Goal: Information Seeking & Learning: Learn about a topic

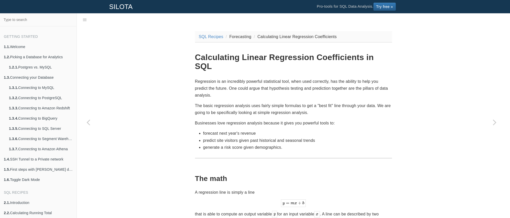
scroll to position [13, 0]
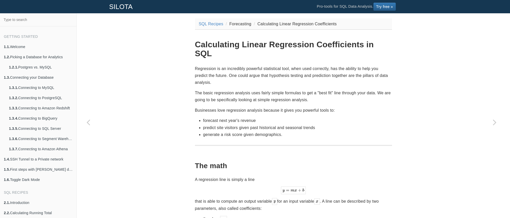
click at [274, 65] on p "Regression is an incredibly powerful statistical tool, when used correctly, has…" at bounding box center [293, 75] width 197 height 21
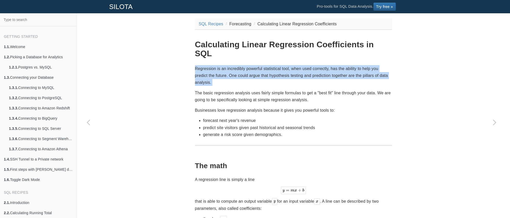
click at [274, 65] on p "Regression is an incredibly powerful statistical tool, when used correctly, has…" at bounding box center [293, 75] width 197 height 21
click at [275, 65] on p "Regression is an incredibly powerful statistical tool, when used correctly, has…" at bounding box center [293, 75] width 197 height 21
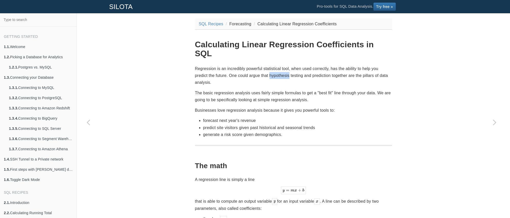
click at [275, 65] on p "Regression is an incredibly powerful statistical tool, when used correctly, has…" at bounding box center [293, 75] width 197 height 21
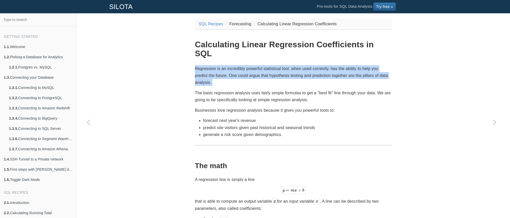
click at [276, 65] on p "Regression is an incredibly powerful statistical tool, when used correctly, has…" at bounding box center [293, 75] width 197 height 21
click at [288, 65] on p "Regression is an incredibly powerful statistical tool, when used correctly, has…" at bounding box center [293, 75] width 197 height 21
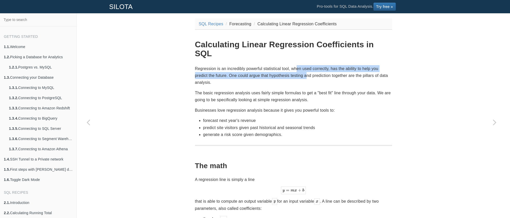
drag, startPoint x: 306, startPoint y: 64, endPoint x: 319, endPoint y: 66, distance: 12.5
click at [310, 65] on p "Regression is an incredibly powerful statistical tool, when used correctly, has…" at bounding box center [293, 75] width 197 height 21
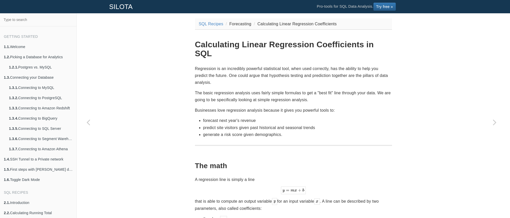
click at [319, 66] on p "Regression is an incredibly powerful statistical tool, when used correctly, has…" at bounding box center [293, 75] width 197 height 21
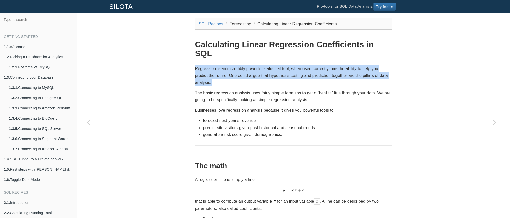
click at [319, 66] on p "Regression is an incredibly powerful statistical tool, when used correctly, has…" at bounding box center [293, 75] width 197 height 21
click at [322, 66] on p "Regression is an incredibly powerful statistical tool, when used correctly, has…" at bounding box center [293, 75] width 197 height 21
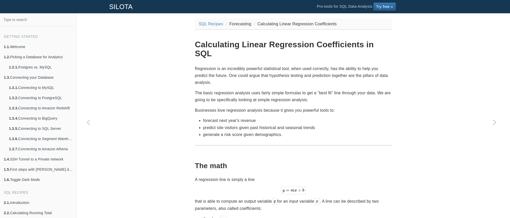
click at [250, 67] on p "Regression is an incredibly powerful statistical tool, when used correctly, has…" at bounding box center [293, 75] width 197 height 21
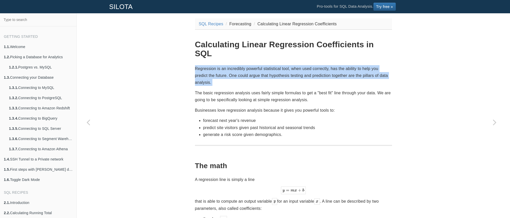
click at [250, 67] on p "Regression is an incredibly powerful statistical tool, when used correctly, has…" at bounding box center [293, 75] width 197 height 21
click at [258, 67] on p "Regression is an incredibly powerful statistical tool, when used correctly, has…" at bounding box center [293, 75] width 197 height 21
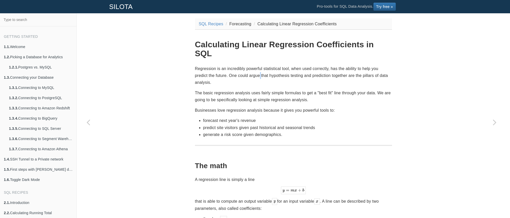
click at [258, 67] on p "Regression is an incredibly powerful statistical tool, when used correctly, has…" at bounding box center [293, 75] width 197 height 21
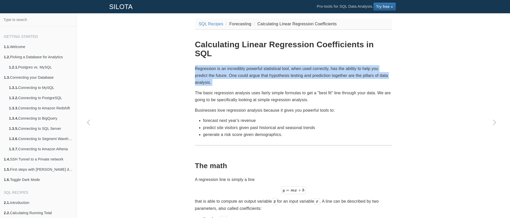
click at [258, 67] on p "Regression is an incredibly powerful statistical tool, when used correctly, has…" at bounding box center [293, 75] width 197 height 21
click at [272, 67] on p "Regression is an incredibly powerful statistical tool, when used correctly, has…" at bounding box center [293, 75] width 197 height 21
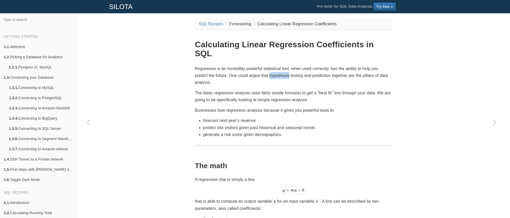
click at [272, 67] on p "Regression is an incredibly powerful statistical tool, when used correctly, has…" at bounding box center [293, 75] width 197 height 21
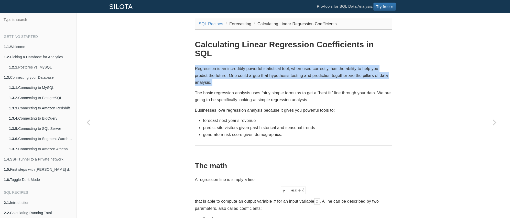
drag, startPoint x: 272, startPoint y: 67, endPoint x: 280, endPoint y: 68, distance: 8.3
click at [272, 68] on p "Regression is an incredibly powerful statistical tool, when used correctly, has…" at bounding box center [293, 75] width 197 height 21
click at [280, 68] on p "Regression is an incredibly powerful statistical tool, when used correctly, has…" at bounding box center [293, 75] width 197 height 21
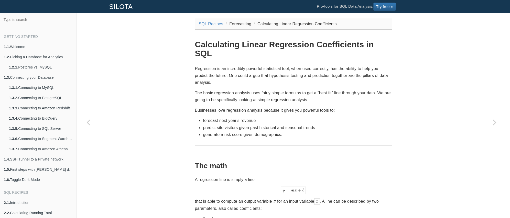
click at [258, 90] on p "The basic regression analysis uses fairly simple formulas to get a "best fit" l…" at bounding box center [293, 97] width 197 height 14
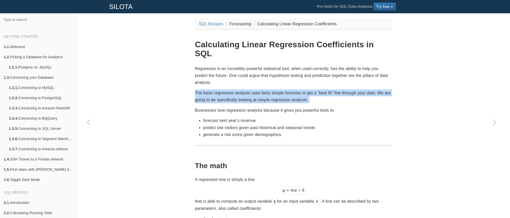
click at [258, 90] on p "The basic regression analysis uses fairly simple formulas to get a "best fit" l…" at bounding box center [293, 97] width 197 height 14
click at [260, 90] on p "The basic regression analysis uses fairly simple formulas to get a "best fit" l…" at bounding box center [293, 97] width 197 height 14
drag, startPoint x: 248, startPoint y: 86, endPoint x: 270, endPoint y: 90, distance: 22.8
click at [263, 90] on p "The basic regression analysis uses fairly simple formulas to get a "best fit" l…" at bounding box center [293, 97] width 197 height 14
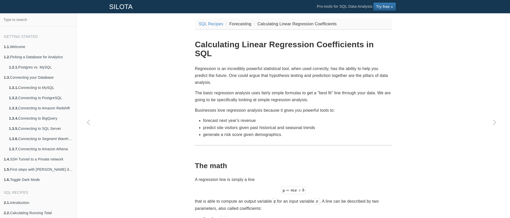
click at [271, 90] on p "The basic regression analysis uses fairly simple formulas to get a "best fit" l…" at bounding box center [293, 97] width 197 height 14
click at [270, 90] on p "The basic regression analysis uses fairly simple formulas to get a "best fit" l…" at bounding box center [293, 97] width 197 height 14
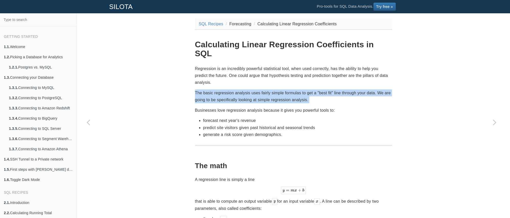
click at [270, 90] on p "The basic regression analysis uses fairly simple formulas to get a "best fit" l…" at bounding box center [293, 97] width 197 height 14
click at [277, 90] on p "The basic regression analysis uses fairly simple formulas to get a "best fit" l…" at bounding box center [293, 97] width 197 height 14
drag, startPoint x: 283, startPoint y: 85, endPoint x: 293, endPoint y: 90, distance: 10.9
click at [291, 90] on p "The basic regression analysis uses fairly simple formulas to get a "best fit" l…" at bounding box center [293, 97] width 197 height 14
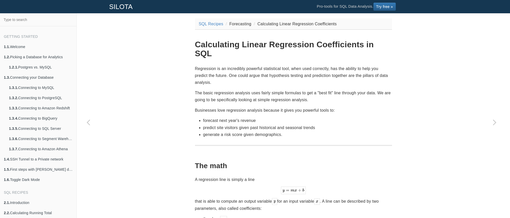
click at [293, 90] on p "The basic regression analysis uses fairly simple formulas to get a "best fit" l…" at bounding box center [293, 97] width 197 height 14
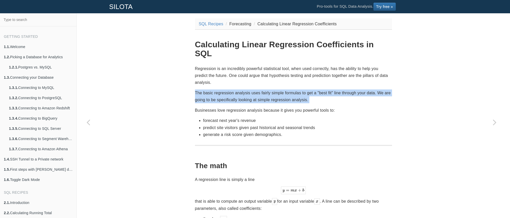
drag, startPoint x: 293, startPoint y: 90, endPoint x: 296, endPoint y: 91, distance: 3.0
click at [293, 90] on p "The basic regression analysis uses fairly simple formulas to get a "best fit" l…" at bounding box center [293, 97] width 197 height 14
click at [296, 91] on p "The basic regression analysis uses fairly simple formulas to get a "best fit" l…" at bounding box center [293, 97] width 197 height 14
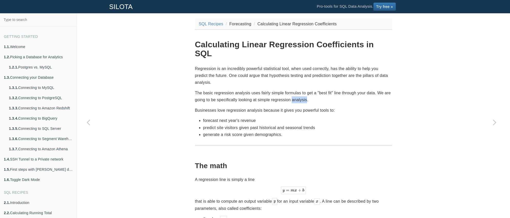
click at [296, 91] on p "The basic regression analysis uses fairly simple formulas to get a "best fit" l…" at bounding box center [293, 97] width 197 height 14
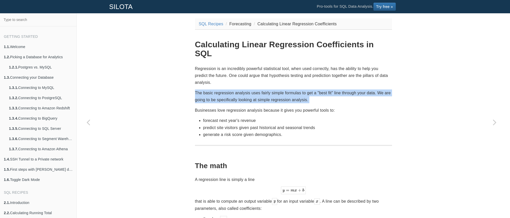
click at [296, 91] on p "The basic regression analysis uses fairly simple formulas to get a "best fit" l…" at bounding box center [293, 97] width 197 height 14
click at [297, 91] on p "The basic regression analysis uses fairly simple formulas to get a "best fit" l…" at bounding box center [293, 97] width 197 height 14
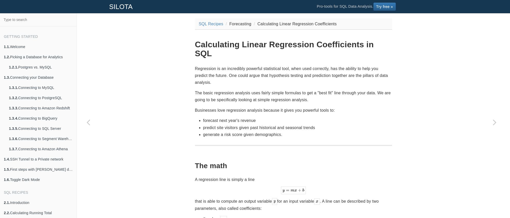
click at [261, 91] on p "The basic regression analysis uses fairly simple formulas to get a "best fit" l…" at bounding box center [293, 97] width 197 height 14
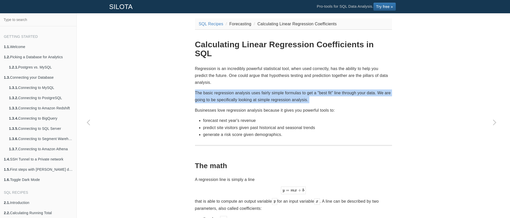
click at [261, 91] on p "The basic regression analysis uses fairly simple formulas to get a "best fit" l…" at bounding box center [293, 97] width 197 height 14
click at [264, 92] on p "The basic regression analysis uses fairly simple formulas to get a "best fit" l…" at bounding box center [293, 97] width 197 height 14
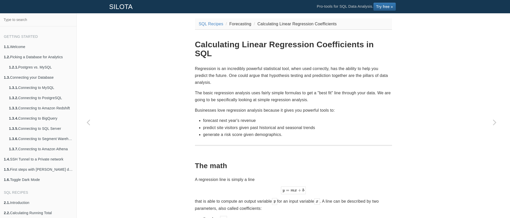
click at [240, 93] on p "The basic regression analysis uses fairly simple formulas to get a "best fit" l…" at bounding box center [293, 97] width 197 height 14
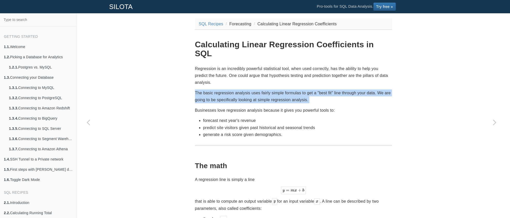
click at [240, 93] on p "The basic regression analysis uses fairly simple formulas to get a "best fit" l…" at bounding box center [293, 97] width 197 height 14
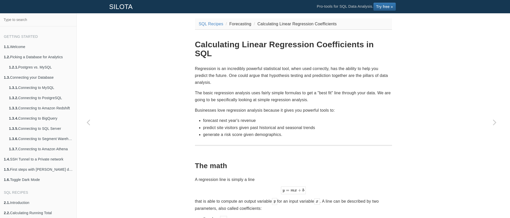
click at [245, 93] on p "The basic regression analysis uses fairly simple formulas to get a "best fit" l…" at bounding box center [293, 97] width 197 height 14
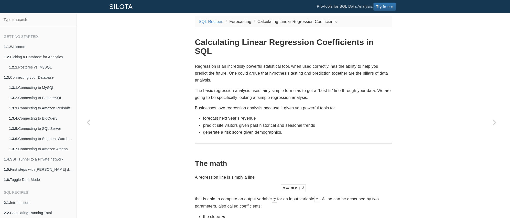
scroll to position [16, 0]
click at [235, 104] on p "Businesses love regression analysis because it gives you powerful tools to:" at bounding box center [293, 107] width 197 height 7
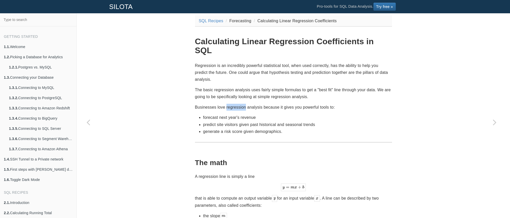
click at [235, 104] on p "Businesses love regression analysis because it gives you powerful tools to:" at bounding box center [293, 107] width 197 height 7
click at [241, 104] on p "Businesses love regression analysis because it gives you powerful tools to:" at bounding box center [293, 107] width 197 height 7
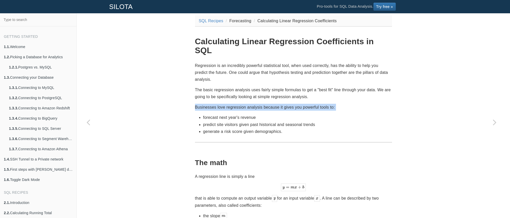
click at [244, 104] on p "Businesses love regression analysis because it gives you powerful tools to:" at bounding box center [293, 107] width 197 height 7
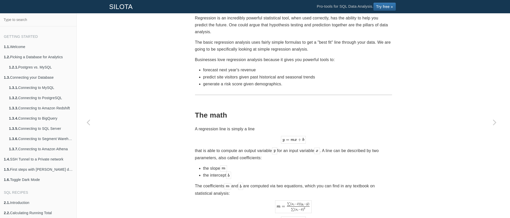
scroll to position [116, 0]
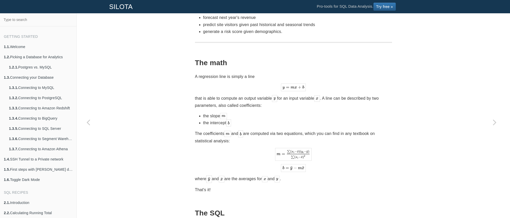
click at [234, 95] on p "that is able to compute an output variable for an input variable . A line can b…" at bounding box center [293, 102] width 197 height 14
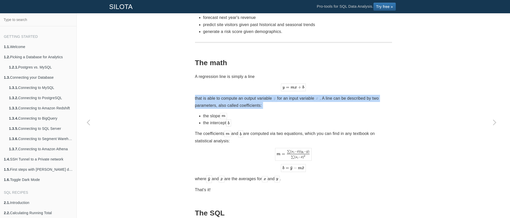
drag, startPoint x: 234, startPoint y: 91, endPoint x: 236, endPoint y: 93, distance: 2.9
click at [234, 95] on p "that is able to compute an output variable for an input variable . A line can b…" at bounding box center [293, 102] width 197 height 14
click at [236, 95] on p "that is able to compute an output variable for an input variable . A line can b…" at bounding box center [293, 102] width 197 height 14
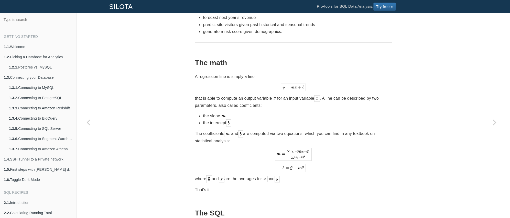
click at [291, 95] on p "that is able to compute an output variable for an input variable . A line can b…" at bounding box center [293, 102] width 197 height 14
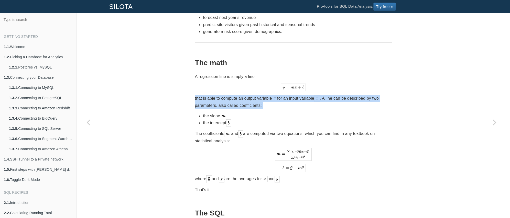
click at [291, 95] on p "that is able to compute an output variable for an input variable . A line can b…" at bounding box center [293, 102] width 197 height 14
drag, startPoint x: 240, startPoint y: 90, endPoint x: 254, endPoint y: 97, distance: 15.3
click at [252, 97] on p "that is able to compute an output variable for an input variable . A line can b…" at bounding box center [293, 102] width 197 height 14
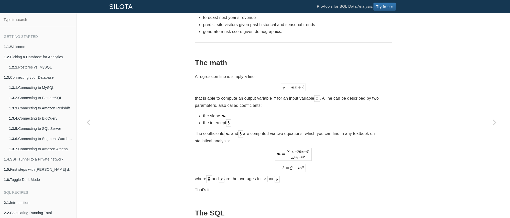
click at [254, 97] on p "that is able to compute an output variable for an input variable . A line can b…" at bounding box center [293, 102] width 197 height 14
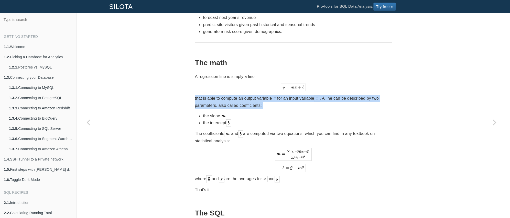
click at [254, 97] on p "that is able to compute an output variable for an input variable . A line can b…" at bounding box center [293, 102] width 197 height 14
click at [256, 99] on p "that is able to compute an output variable for an input variable . A line can b…" at bounding box center [293, 102] width 197 height 14
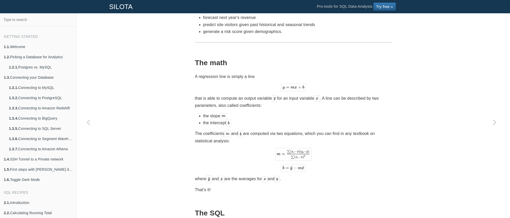
click at [266, 130] on p "The coefficients and are computed via two equations, which you can find in any …" at bounding box center [293, 137] width 197 height 14
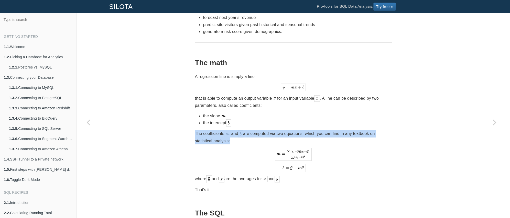
click at [266, 130] on p "The coefficients and are computed via two equations, which you can find in any …" at bounding box center [293, 137] width 197 height 14
click at [293, 130] on p "The coefficients and are computed via two equations, which you can find in any …" at bounding box center [293, 137] width 197 height 14
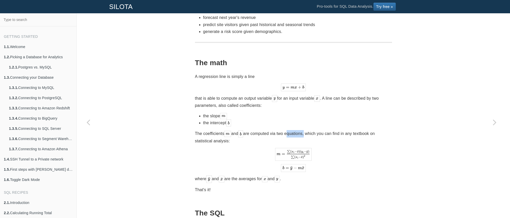
click at [293, 130] on p "The coefficients and are computed via two equations, which you can find in any …" at bounding box center [293, 137] width 197 height 14
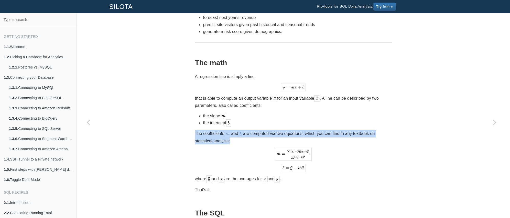
click at [293, 130] on p "The coefficients and are computed via two equations, which you can find in any …" at bounding box center [293, 137] width 197 height 14
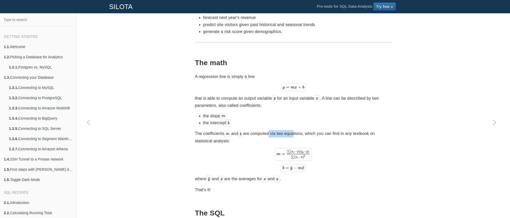
drag, startPoint x: 298, startPoint y: 127, endPoint x: 303, endPoint y: 127, distance: 4.6
click at [302, 130] on p "The coefficients and are computed via two equations, which you can find in any …" at bounding box center [293, 137] width 197 height 14
click at [303, 130] on p "The coefficients and are computed via two equations, which you can find in any …" at bounding box center [293, 137] width 197 height 14
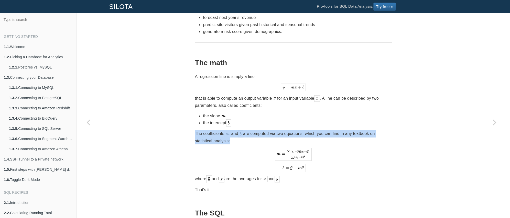
click at [303, 130] on p "The coefficients and are computed via two equations, which you can find in any …" at bounding box center [293, 137] width 197 height 14
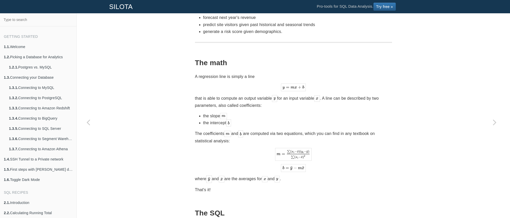
scroll to position [119, 0]
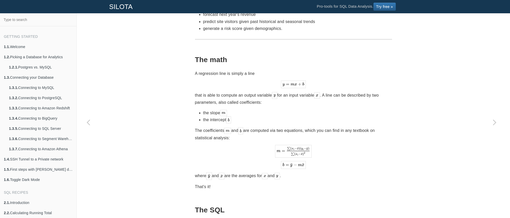
click at [276, 127] on p "The coefficients and are computed via two equations, which you can find in any …" at bounding box center [293, 134] width 197 height 14
click at [275, 127] on p "The coefficients and are computed via two equations, which you can find in any …" at bounding box center [293, 134] width 197 height 14
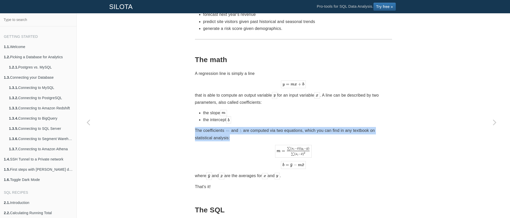
click at [275, 127] on p "The coefficients and are computed via two equations, which you can find in any …" at bounding box center [293, 134] width 197 height 14
click at [280, 127] on p "The coefficients and are computed via two equations, which you can find in any …" at bounding box center [293, 134] width 197 height 14
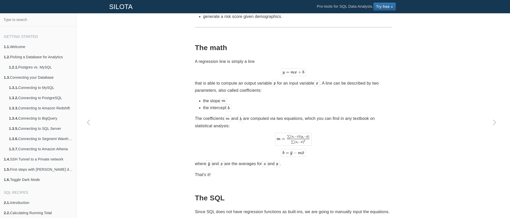
scroll to position [131, 0]
click at [239, 160] on p "where and are the averages for and ." at bounding box center [293, 163] width 197 height 7
click at [241, 160] on p "where and are the averages for and ." at bounding box center [293, 163] width 197 height 7
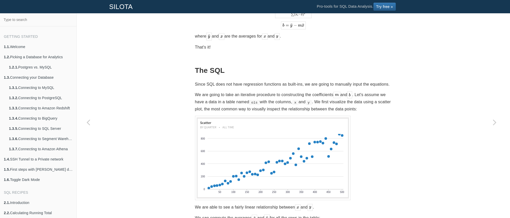
scroll to position [304, 0]
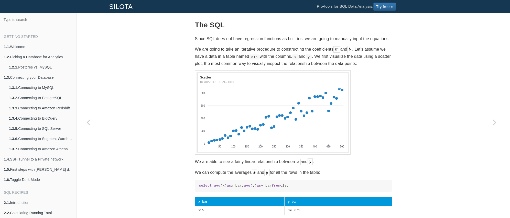
click at [226, 159] on p "We are able to see a fairly linear relationship between and ." at bounding box center [293, 161] width 197 height 7
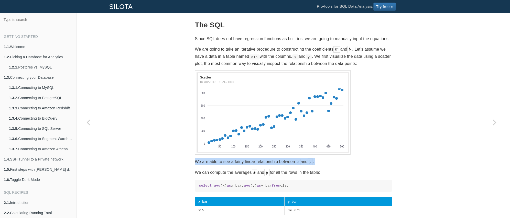
click at [226, 159] on p "We are able to see a fairly linear relationship between and ." at bounding box center [293, 161] width 197 height 7
click at [229, 159] on p "We are able to see a fairly linear relationship between and ." at bounding box center [293, 161] width 197 height 7
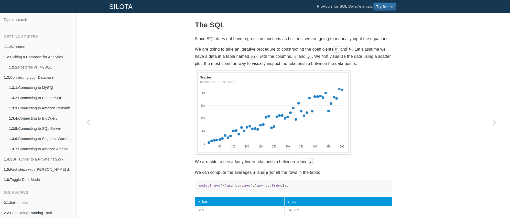
scroll to position [318, 0]
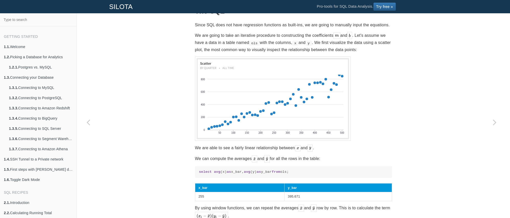
click at [224, 158] on p "We can compute the averages and for all the rows in the table:" at bounding box center [293, 158] width 197 height 7
click at [224, 156] on p "We can compute the averages and for all the rows in the table:" at bounding box center [293, 158] width 197 height 7
click at [226, 156] on p "We can compute the averages and for all the rows in the table:" at bounding box center [293, 158] width 197 height 7
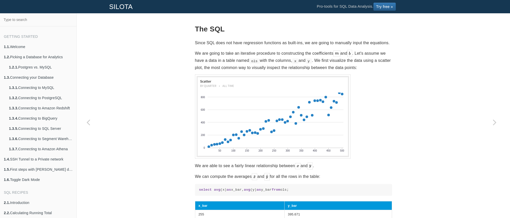
scroll to position [302, 0]
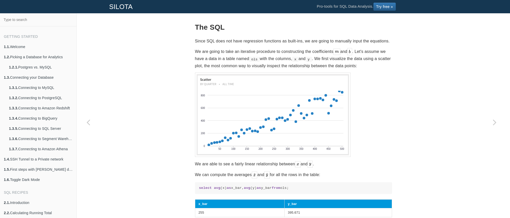
click at [296, 48] on p "We are going to take an iterative procedure to constructing the coefficients an…" at bounding box center [293, 58] width 197 height 21
click at [297, 48] on p "We are going to take an iterative procedure to constructing the coefficients an…" at bounding box center [293, 58] width 197 height 21
click at [296, 50] on p "We are going to take an iterative procedure to constructing the coefficients an…" at bounding box center [293, 58] width 197 height 21
click at [320, 48] on p "We are going to take an iterative procedure to constructing the coefficients an…" at bounding box center [293, 58] width 197 height 21
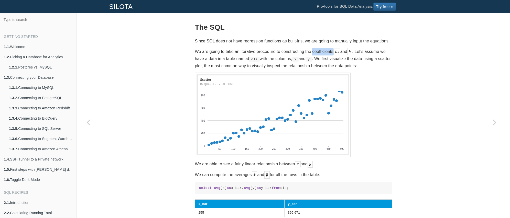
click at [320, 48] on p "We are going to take an iterative procedure to constructing the coefficients an…" at bounding box center [293, 58] width 197 height 21
click at [327, 53] on p "We are going to take an iterative procedure to constructing the coefficients an…" at bounding box center [293, 58] width 197 height 21
drag, startPoint x: 223, startPoint y: 59, endPoint x: 235, endPoint y: 60, distance: 12.1
click at [228, 59] on p "We are going to take an iterative procedure to constructing the coefficients an…" at bounding box center [293, 58] width 197 height 21
click at [236, 60] on p "We are going to take an iterative procedure to constructing the coefficients an…" at bounding box center [293, 58] width 197 height 21
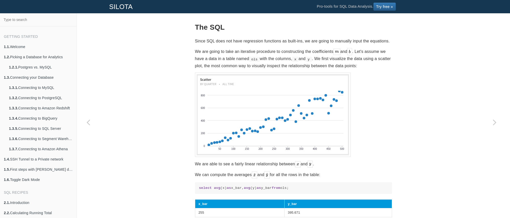
click at [235, 56] on p "We are going to take an iterative procedure to constructing the coefficients an…" at bounding box center [293, 58] width 197 height 21
click at [238, 59] on p "We are going to take an iterative procedure to constructing the coefficients an…" at bounding box center [293, 58] width 197 height 21
click at [250, 55] on p "We are going to take an iterative procedure to constructing the coefficients an…" at bounding box center [293, 58] width 197 height 21
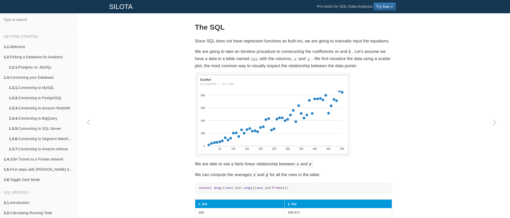
click at [249, 59] on p "We are going to take an iterative procedure to constructing the coefficients an…" at bounding box center [293, 58] width 197 height 21
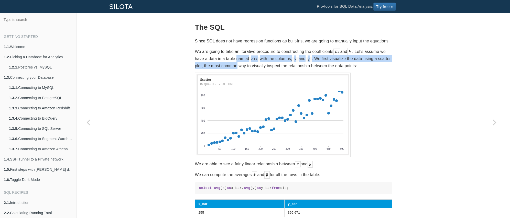
drag, startPoint x: 241, startPoint y: 56, endPoint x: 254, endPoint y: 61, distance: 13.4
click at [252, 60] on p "We are going to take an iterative procedure to constructing the coefficients an…" at bounding box center [293, 58] width 197 height 21
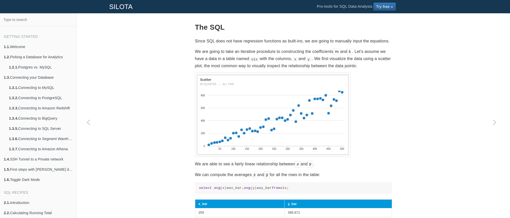
click at [254, 61] on p "We are going to take an iterative procedure to constructing the coefficients an…" at bounding box center [293, 58] width 197 height 21
click at [284, 56] on p "We are going to take an iterative procedure to constructing the coefficients an…" at bounding box center [293, 58] width 197 height 21
click at [287, 59] on p "We are going to take an iterative procedure to constructing the coefficients an…" at bounding box center [293, 58] width 197 height 21
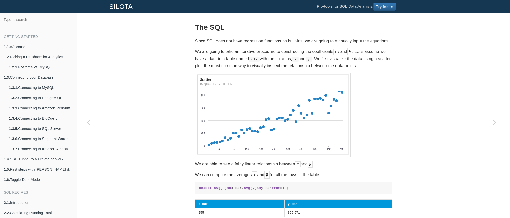
drag, startPoint x: 338, startPoint y: 58, endPoint x: 348, endPoint y: 61, distance: 10.4
click at [347, 60] on p "We are going to take an iterative procedure to constructing the coefficients an…" at bounding box center [293, 58] width 197 height 21
click at [352, 61] on p "We are going to take an iterative procedure to constructing the coefficients an…" at bounding box center [293, 58] width 197 height 21
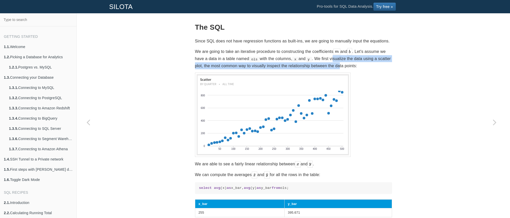
drag, startPoint x: 345, startPoint y: 56, endPoint x: 364, endPoint y: 61, distance: 19.6
click at [360, 61] on p "We are going to take an iterative procedure to constructing the coefficients an…" at bounding box center [293, 58] width 197 height 21
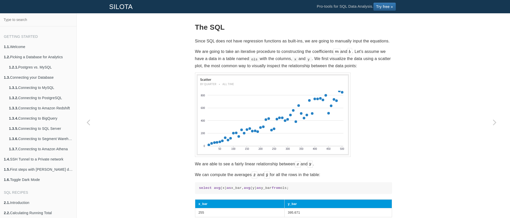
drag, startPoint x: 364, startPoint y: 61, endPoint x: 364, endPoint y: 57, distance: 4.6
click at [364, 61] on p "We are going to take an iterative procedure to constructing the coefficients an…" at bounding box center [293, 58] width 197 height 21
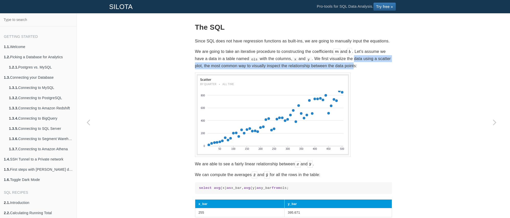
drag, startPoint x: 365, startPoint y: 56, endPoint x: 369, endPoint y: 61, distance: 6.0
click at [369, 61] on p "We are going to take an iterative procedure to constructing the coefficients an…" at bounding box center [293, 58] width 197 height 21
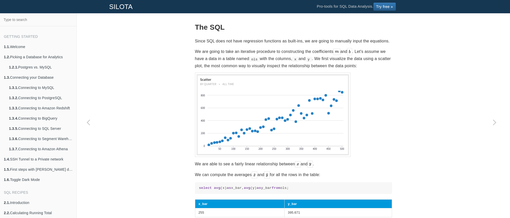
click at [367, 56] on p "We are going to take an iterative procedure to constructing the coefficients an…" at bounding box center [293, 58] width 197 height 21
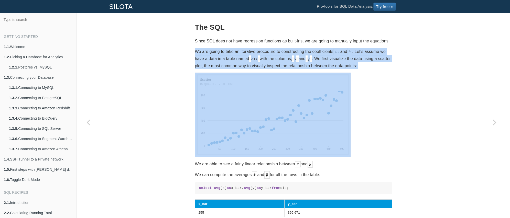
click at [367, 56] on p "We are going to take an iterative procedure to constructing the coefficients an…" at bounding box center [293, 58] width 197 height 21
click at [367, 59] on p "We are going to take an iterative procedure to constructing the coefficients an…" at bounding box center [293, 58] width 197 height 21
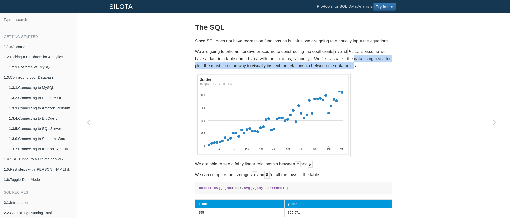
drag, startPoint x: 365, startPoint y: 57, endPoint x: 370, endPoint y: 63, distance: 8.0
click at [370, 62] on p "We are going to take an iterative procedure to constructing the coefficients an…" at bounding box center [293, 58] width 197 height 21
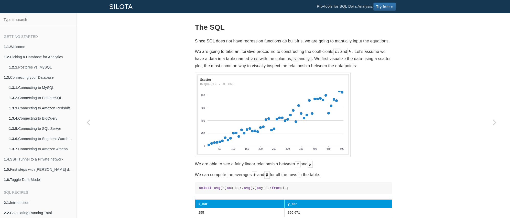
click at [370, 63] on p "We are going to take an iterative procedure to constructing the coefficients an…" at bounding box center [293, 58] width 197 height 21
click at [369, 61] on p "We are going to take an iterative procedure to constructing the coefficients an…" at bounding box center [293, 58] width 197 height 21
click at [370, 55] on p "We are going to take an iterative procedure to constructing the coefficients an…" at bounding box center [293, 58] width 197 height 21
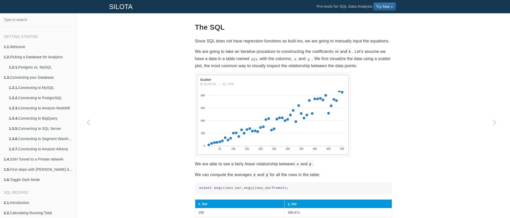
click at [369, 61] on p "We are going to take an iterative procedure to constructing the coefficients an…" at bounding box center [293, 58] width 197 height 21
drag, startPoint x: 226, startPoint y: 62, endPoint x: 253, endPoint y: 62, distance: 27.1
click at [251, 62] on p "We are going to take an iterative procedure to constructing the coefficients an…" at bounding box center [293, 58] width 197 height 21
click at [253, 62] on p "We are going to take an iterative procedure to constructing the coefficients an…" at bounding box center [293, 58] width 197 height 21
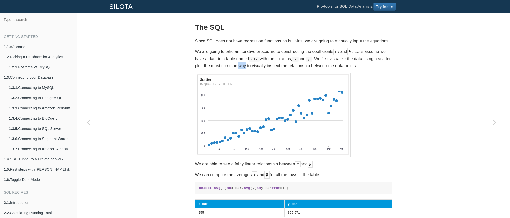
click at [254, 64] on p "We are going to take an iterative procedure to constructing the coefficients an…" at bounding box center [293, 58] width 197 height 21
drag, startPoint x: 235, startPoint y: 62, endPoint x: 291, endPoint y: 63, distance: 55.8
click at [290, 63] on p "We are going to take an iterative procedure to constructing the coefficients an…" at bounding box center [293, 58] width 197 height 21
click at [291, 63] on p "We are going to take an iterative procedure to constructing the coefficients an…" at bounding box center [293, 58] width 197 height 21
drag, startPoint x: 282, startPoint y: 63, endPoint x: 320, endPoint y: 63, distance: 38.1
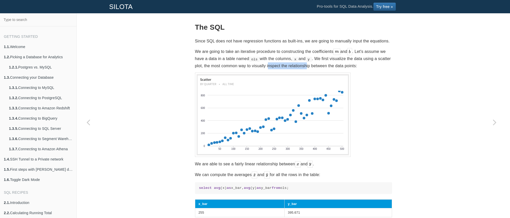
click at [320, 63] on p "We are going to take an iterative procedure to constructing the coefficients an…" at bounding box center [293, 58] width 197 height 21
click at [321, 63] on p "We are going to take an iterative procedure to constructing the coefficients an…" at bounding box center [293, 58] width 197 height 21
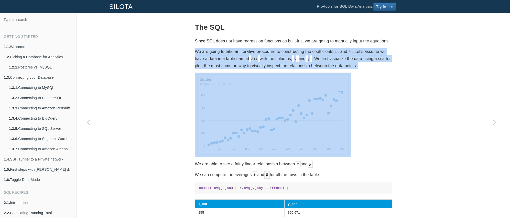
click at [321, 63] on p "We are going to take an iterative procedure to constructing the coefficients an…" at bounding box center [293, 58] width 197 height 21
click at [321, 64] on section "SQL Recipes Forecasting Calculating Linear Regression Coefficients Calculating …" at bounding box center [293, 213] width 197 height 968
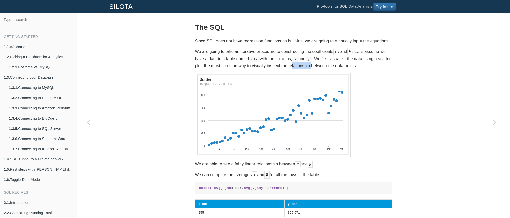
drag, startPoint x: 306, startPoint y: 62, endPoint x: 335, endPoint y: 62, distance: 29.2
click at [334, 62] on p "We are going to take an iterative procedure to constructing the coefficients an…" at bounding box center [293, 58] width 197 height 21
click at [335, 62] on p "We are going to take an iterative procedure to constructing the coefficients an…" at bounding box center [293, 58] width 197 height 21
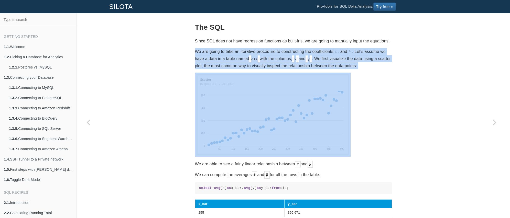
click at [335, 62] on p "We are going to take an iterative procedure to constructing the coefficients an…" at bounding box center [293, 58] width 197 height 21
click at [335, 63] on p "We are going to take an iterative procedure to constructing the coefficients an…" at bounding box center [293, 58] width 197 height 21
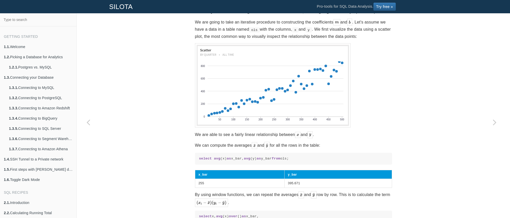
scroll to position [327, 0]
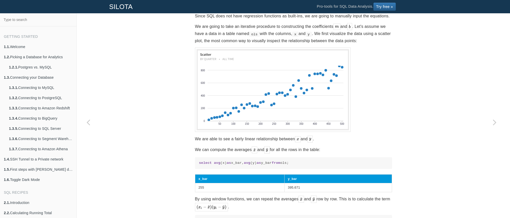
drag, startPoint x: 208, startPoint y: 137, endPoint x: 235, endPoint y: 133, distance: 26.9
click at [234, 136] on p "We are able to see a fairly linear relationship between and ." at bounding box center [293, 139] width 197 height 7
click at [235, 136] on p "We are able to see a fairly linear relationship between and ." at bounding box center [293, 139] width 197 height 7
drag, startPoint x: 235, startPoint y: 133, endPoint x: 235, endPoint y: 136, distance: 2.9
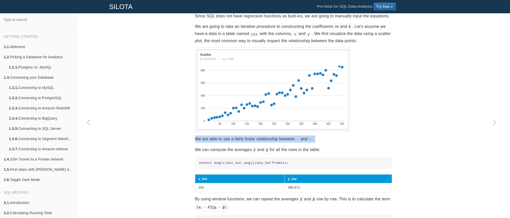
click at [235, 136] on p "We are able to see a fairly linear relationship between and ." at bounding box center [293, 139] width 197 height 7
drag, startPoint x: 254, startPoint y: 135, endPoint x: 266, endPoint y: 135, distance: 12.8
click at [265, 136] on p "We are able to see a fairly linear relationship between and ." at bounding box center [293, 139] width 197 height 7
click at [266, 136] on p "We are able to see a fairly linear relationship between and ." at bounding box center [293, 139] width 197 height 7
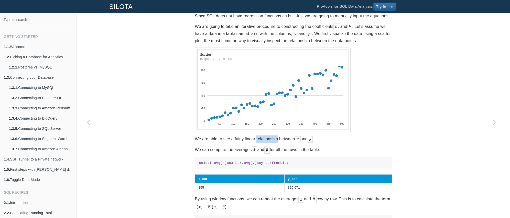
click at [266, 136] on p "We are able to see a fairly linear relationship between and ." at bounding box center [293, 139] width 197 height 7
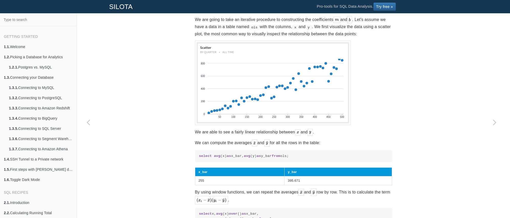
click at [231, 141] on p "We can compute the averages and for all the rows in the table:" at bounding box center [293, 142] width 197 height 7
click at [232, 141] on p "We can compute the averages and for all the rows in the table:" at bounding box center [293, 142] width 197 height 7
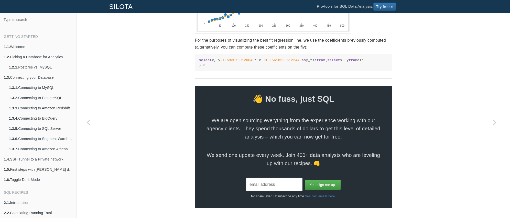
scroll to position [859, 0]
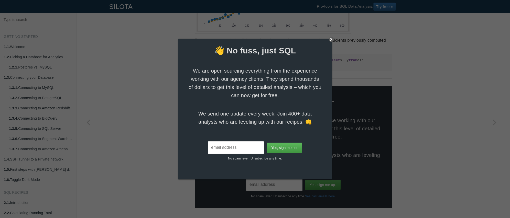
click at [332, 38] on div "X" at bounding box center [331, 39] width 5 height 5
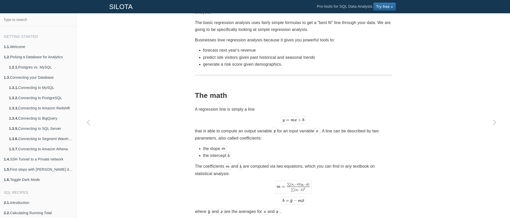
scroll to position [87, 0]
